Goal: Task Accomplishment & Management: Complete application form

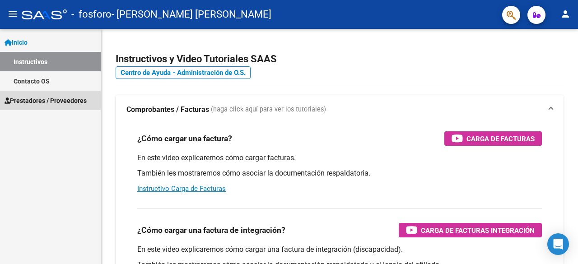
click at [30, 93] on link "Prestadores / Proveedores" at bounding box center [50, 100] width 101 height 19
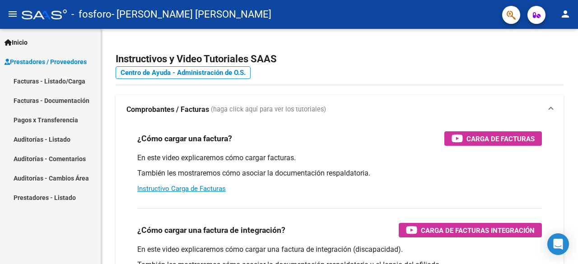
click at [38, 81] on link "Facturas - Listado/Carga" at bounding box center [50, 80] width 101 height 19
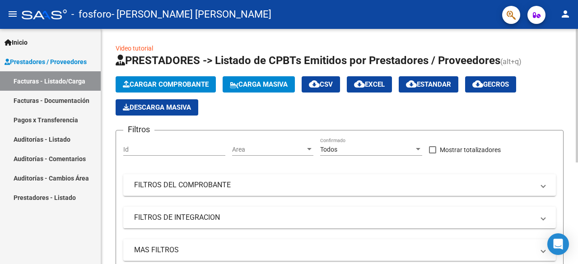
click at [179, 83] on span "Cargar Comprobante" at bounding box center [166, 84] width 86 height 8
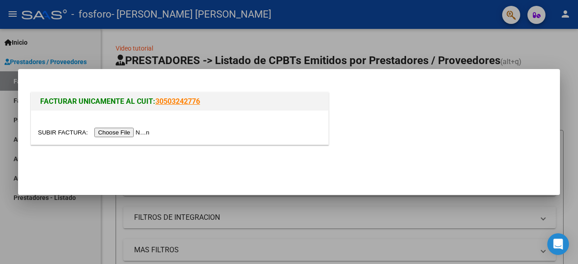
click at [113, 129] on input "file" at bounding box center [95, 132] width 114 height 9
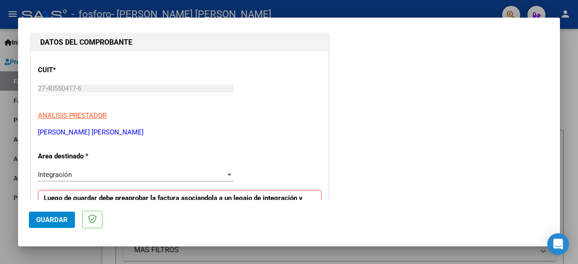
scroll to position [135, 0]
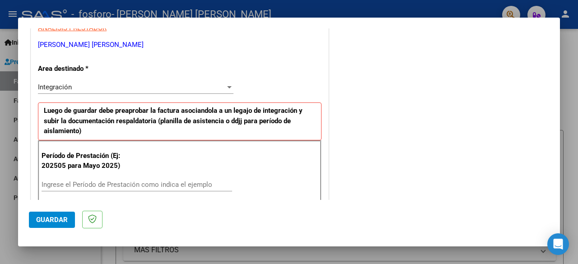
drag, startPoint x: 256, startPoint y: 86, endPoint x: 254, endPoint y: 104, distance: 18.2
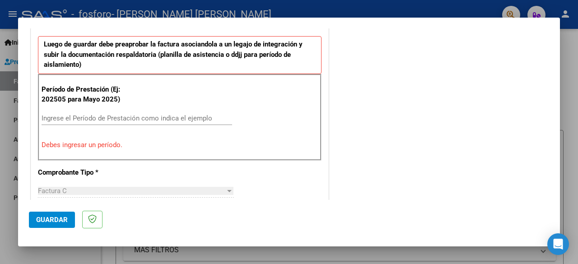
scroll to position [224, 0]
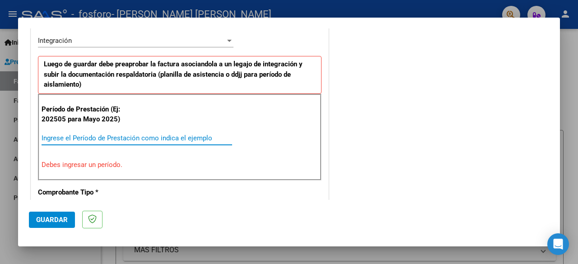
click at [139, 138] on input "Ingrese el Período de Prestación como indica el ejemplo" at bounding box center [137, 138] width 191 height 8
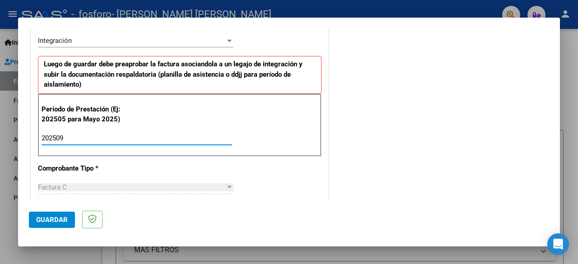
type input "202509"
click at [138, 183] on div "Factura C" at bounding box center [131, 187] width 187 height 8
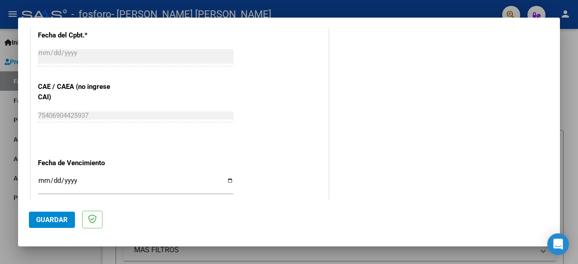
scroll to position [586, 0]
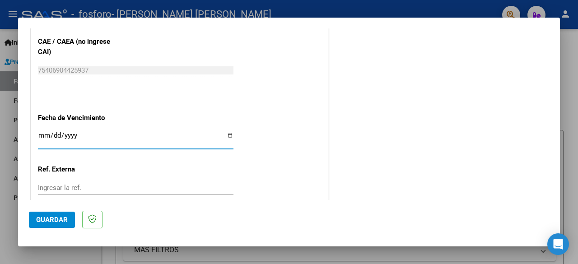
click at [38, 133] on input "Ingresar la fecha" at bounding box center [136, 139] width 196 height 14
click at [44, 132] on input "Ingresar la fecha" at bounding box center [136, 139] width 196 height 14
type input "[DATE]"
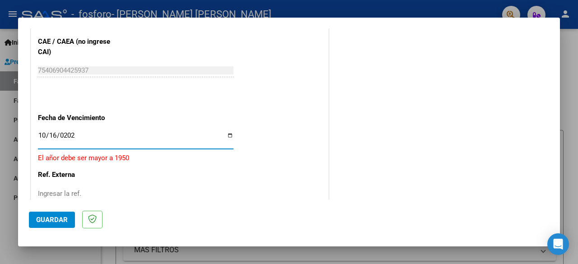
type input "[DATE]"
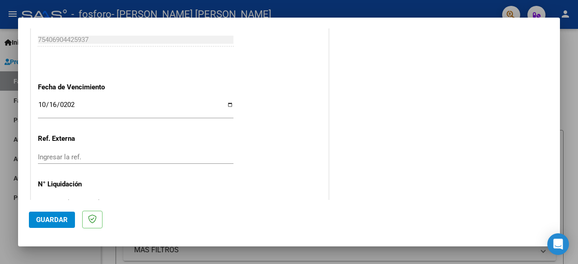
scroll to position [641, 0]
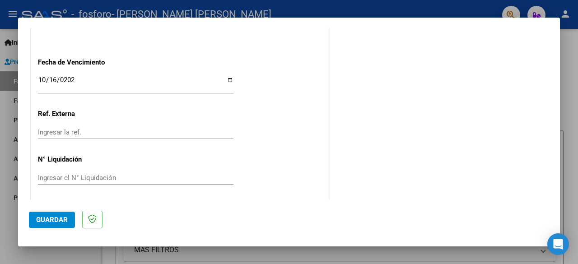
click at [87, 179] on input "Ingresar el N° Liquidación" at bounding box center [136, 178] width 196 height 8
click at [44, 220] on span "Guardar" at bounding box center [52, 220] width 32 height 8
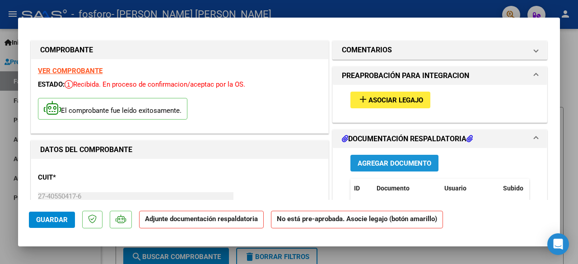
click at [391, 161] on span "Agregar Documento" at bounding box center [395, 163] width 74 height 8
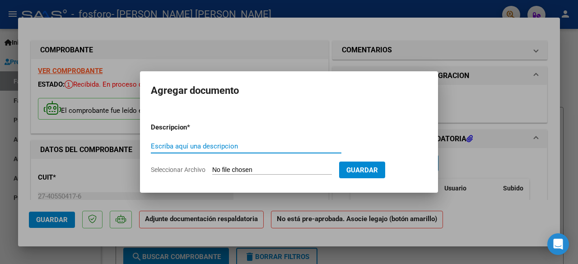
click at [226, 146] on input "Escriba aquí una descripcion" at bounding box center [246, 146] width 191 height 8
type input "Asistencia septiembre 2025"
click at [256, 168] on input "Seleccionar Archivo" at bounding box center [272, 170] width 120 height 9
type input "C:\fakepath\[PERSON_NAME]. Asistencia [DATE].pdf"
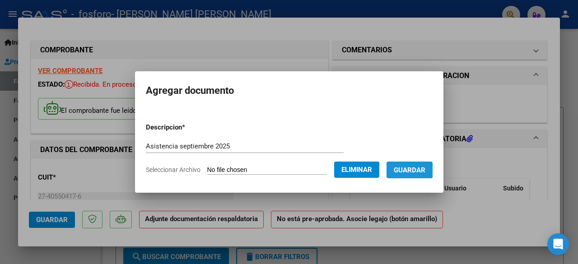
click at [405, 168] on span "Guardar" at bounding box center [410, 170] width 32 height 8
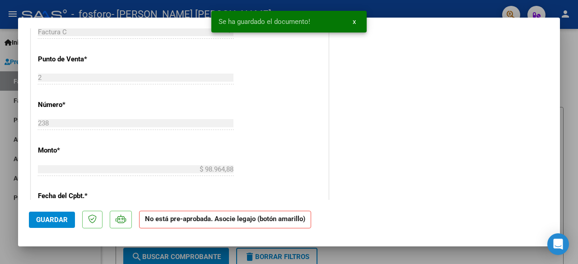
scroll to position [361, 0]
click at [44, 220] on span "Guardar" at bounding box center [52, 220] width 32 height 8
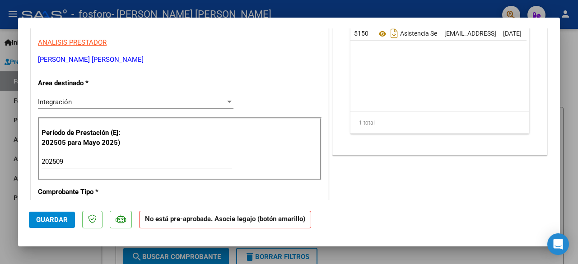
scroll to position [0, 0]
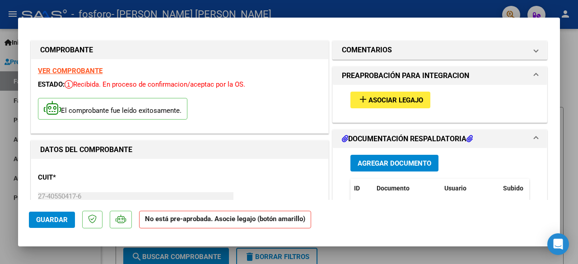
click at [427, 249] on div at bounding box center [289, 132] width 578 height 264
type input "$ 0,00"
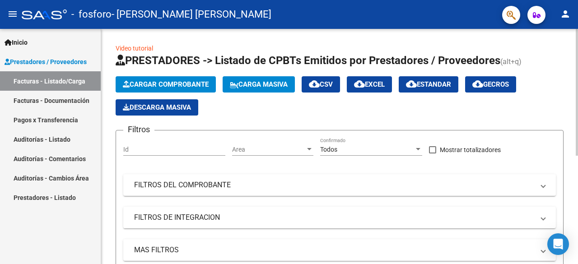
scroll to position [45, 0]
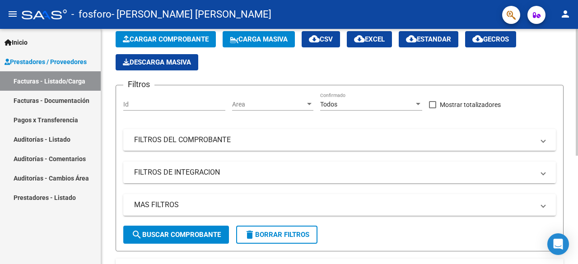
click at [214, 172] on mat-panel-title "FILTROS DE INTEGRACION" at bounding box center [334, 173] width 400 height 10
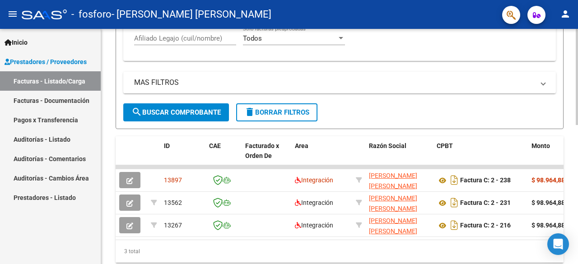
scroll to position [340, 0]
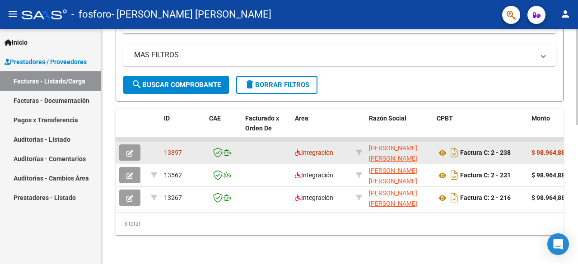
click at [180, 149] on span "13897" at bounding box center [173, 152] width 18 height 7
click at [127, 150] on icon "button" at bounding box center [129, 153] width 7 height 7
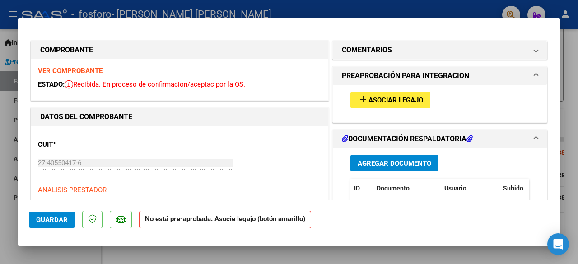
click at [6, 97] on div at bounding box center [289, 132] width 578 height 264
type input "$ 0,00"
